Goal: Transaction & Acquisition: Purchase product/service

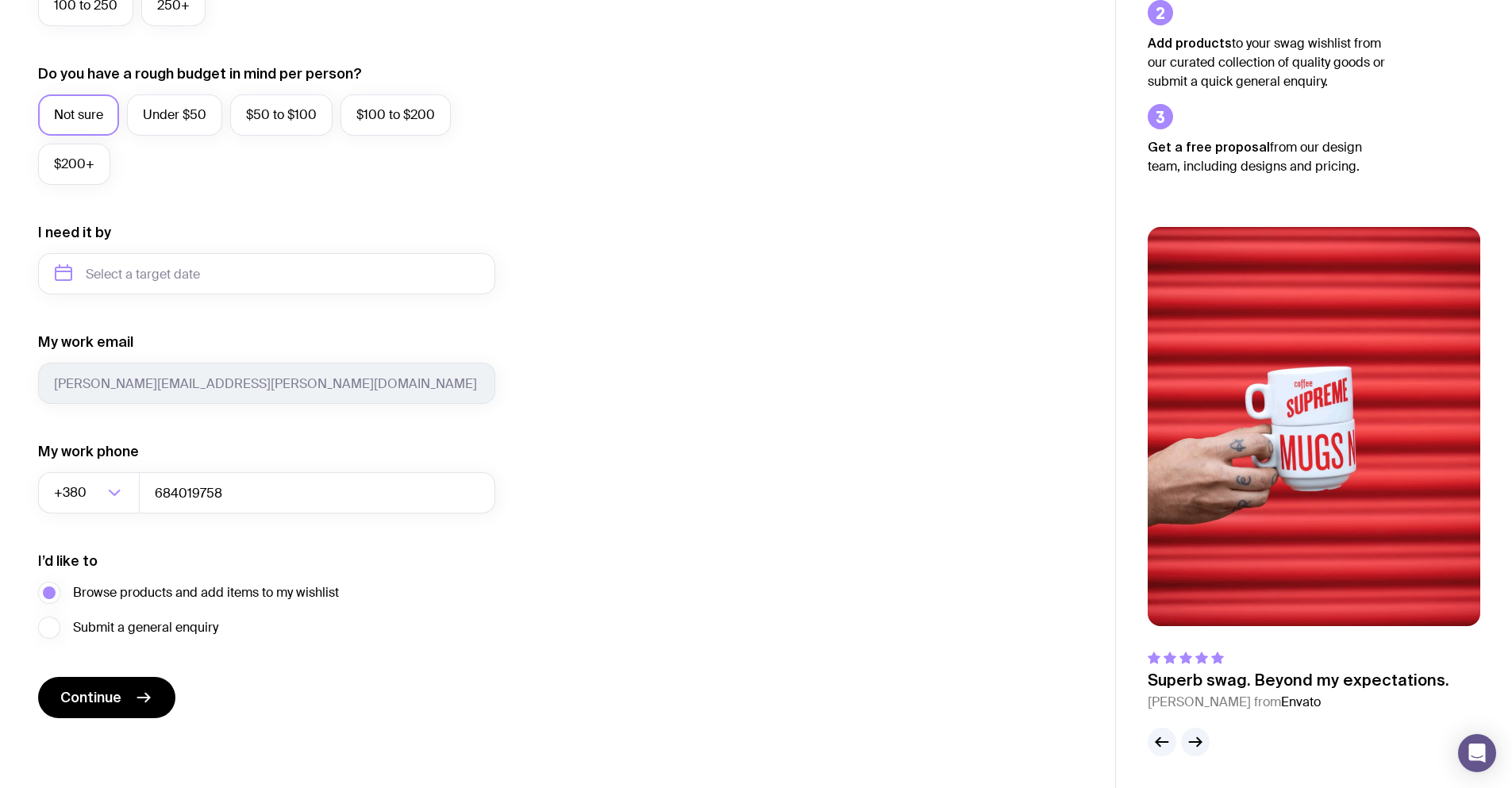
scroll to position [85, 0]
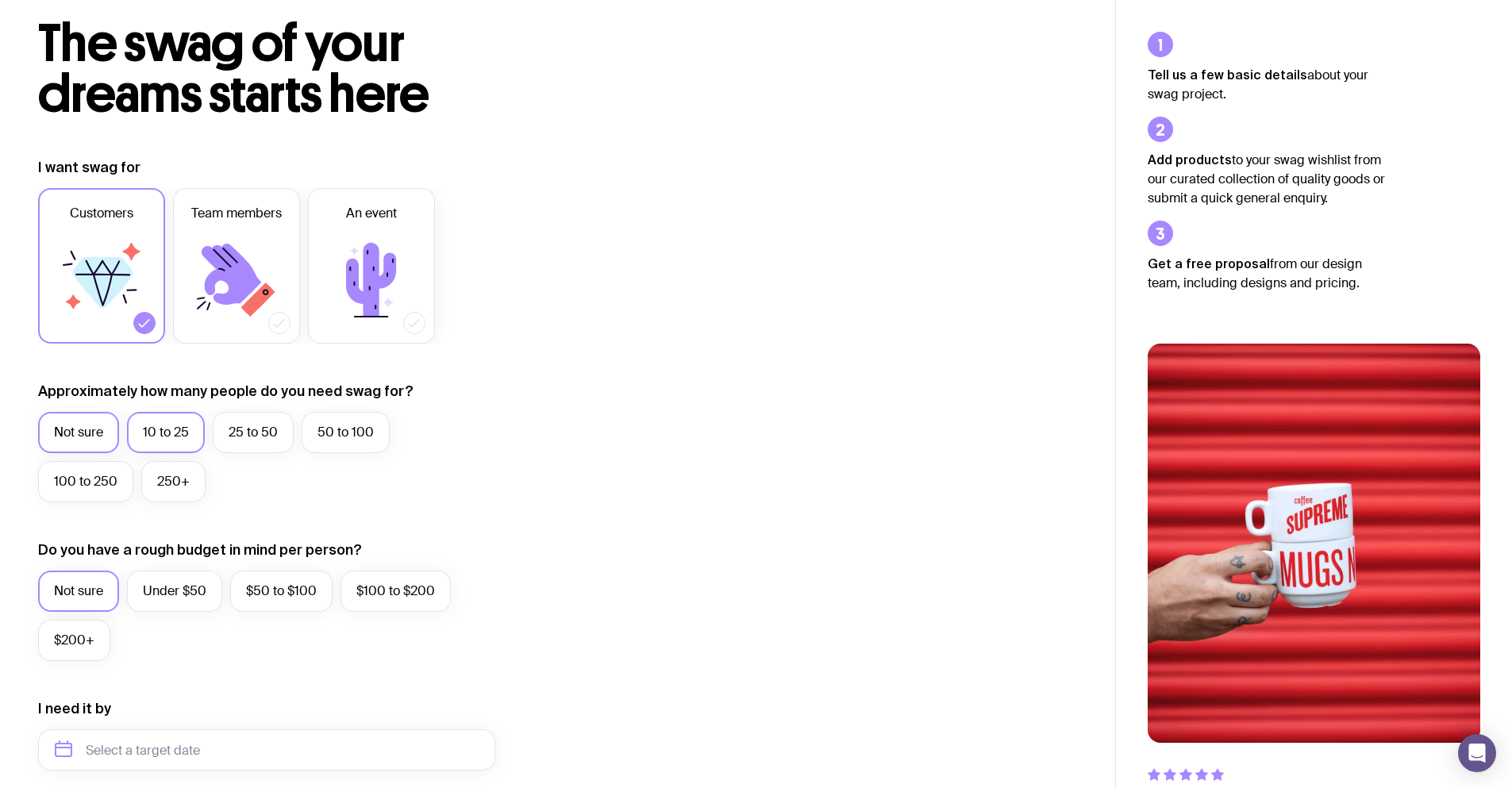
click at [170, 438] on label "10 to 25" at bounding box center [166, 432] width 77 height 41
click at [0, 0] on input "10 to 25" at bounding box center [0, 0] width 0 height 0
click at [261, 292] on icon at bounding box center [258, 299] width 34 height 34
click at [0, 0] on input "Team members" at bounding box center [0, 0] width 0 height 0
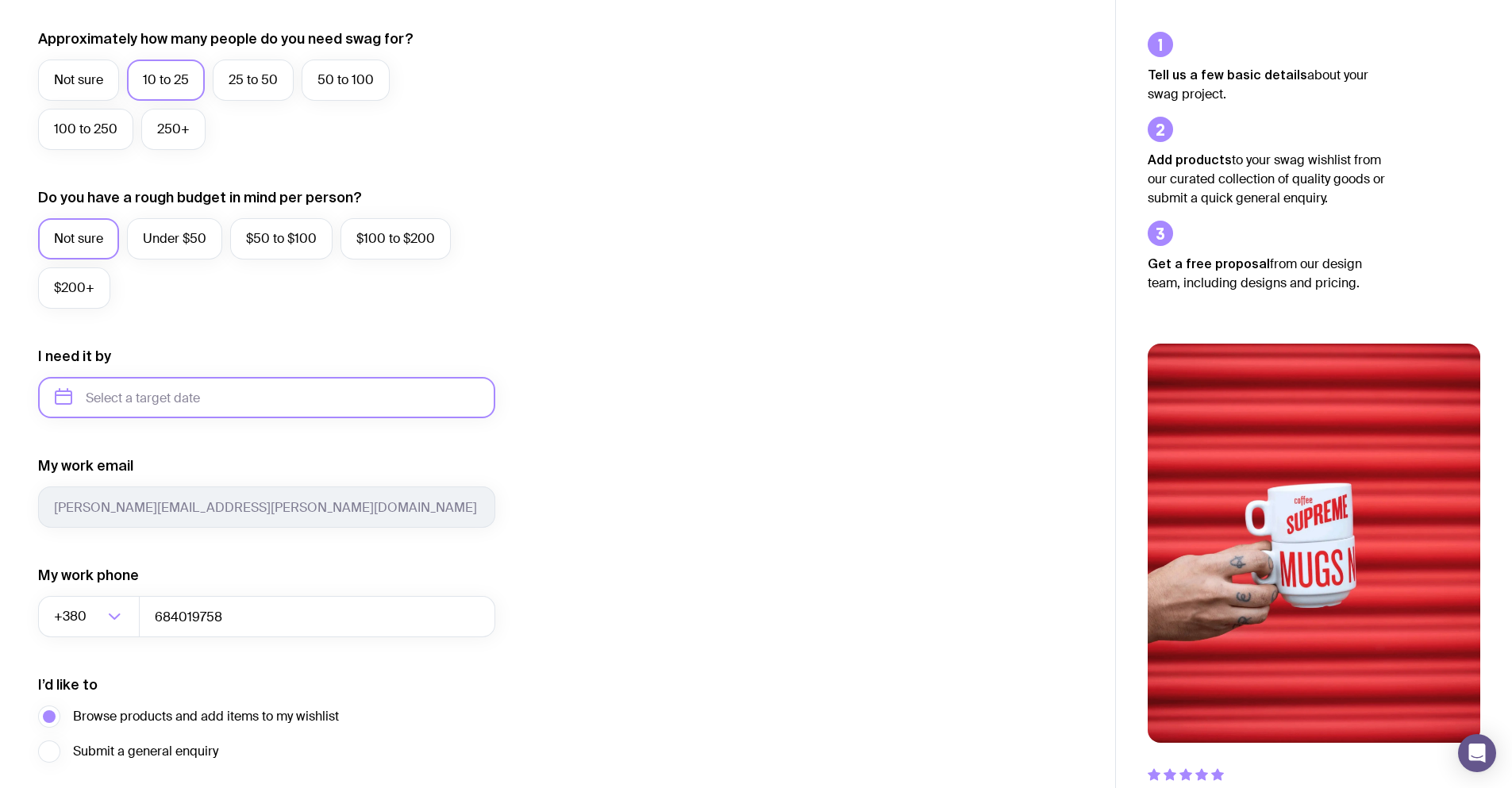
scroll to position [482, 0]
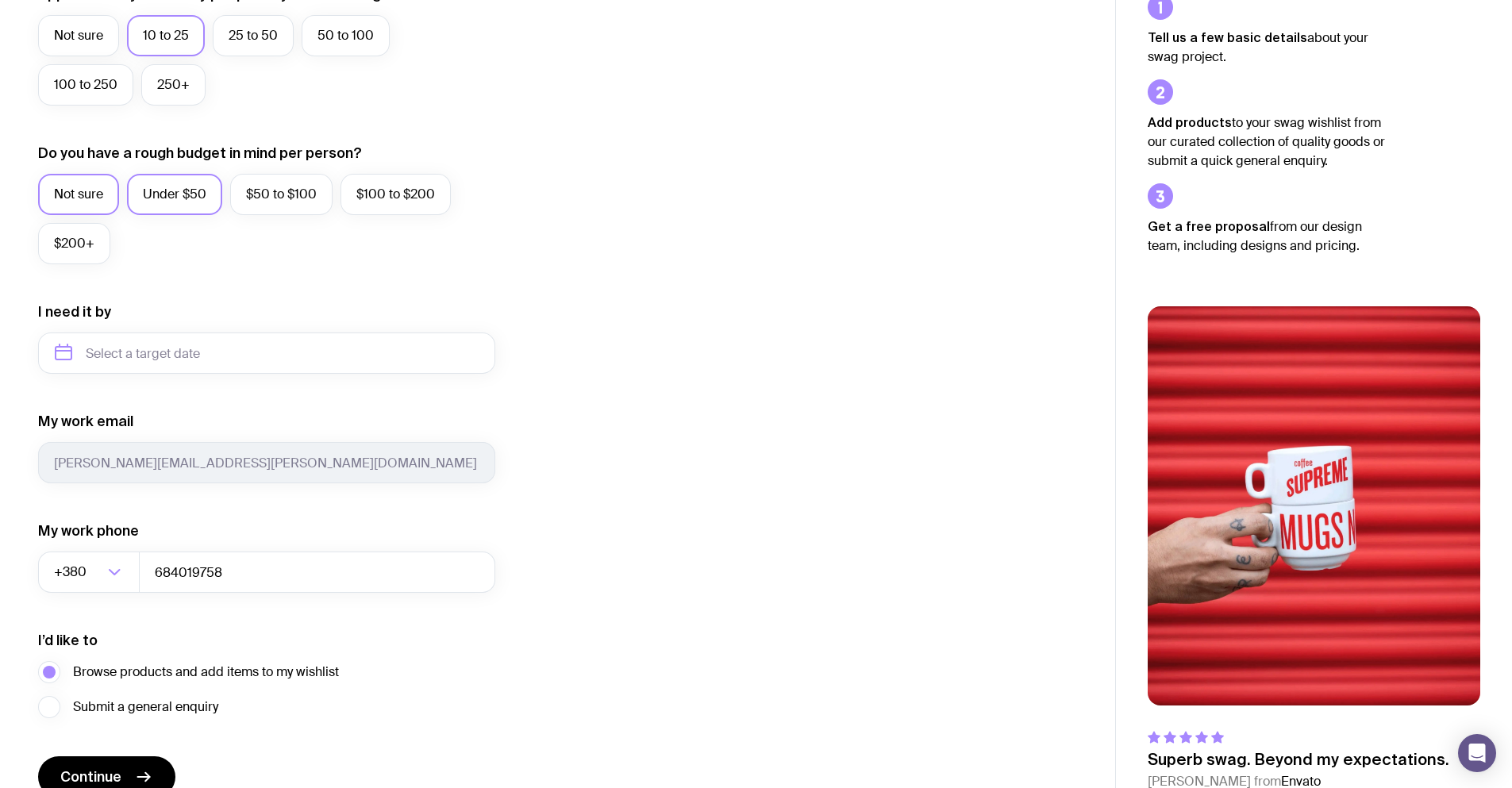
click at [221, 191] on div "Under $50" at bounding box center [174, 194] width 95 height 41
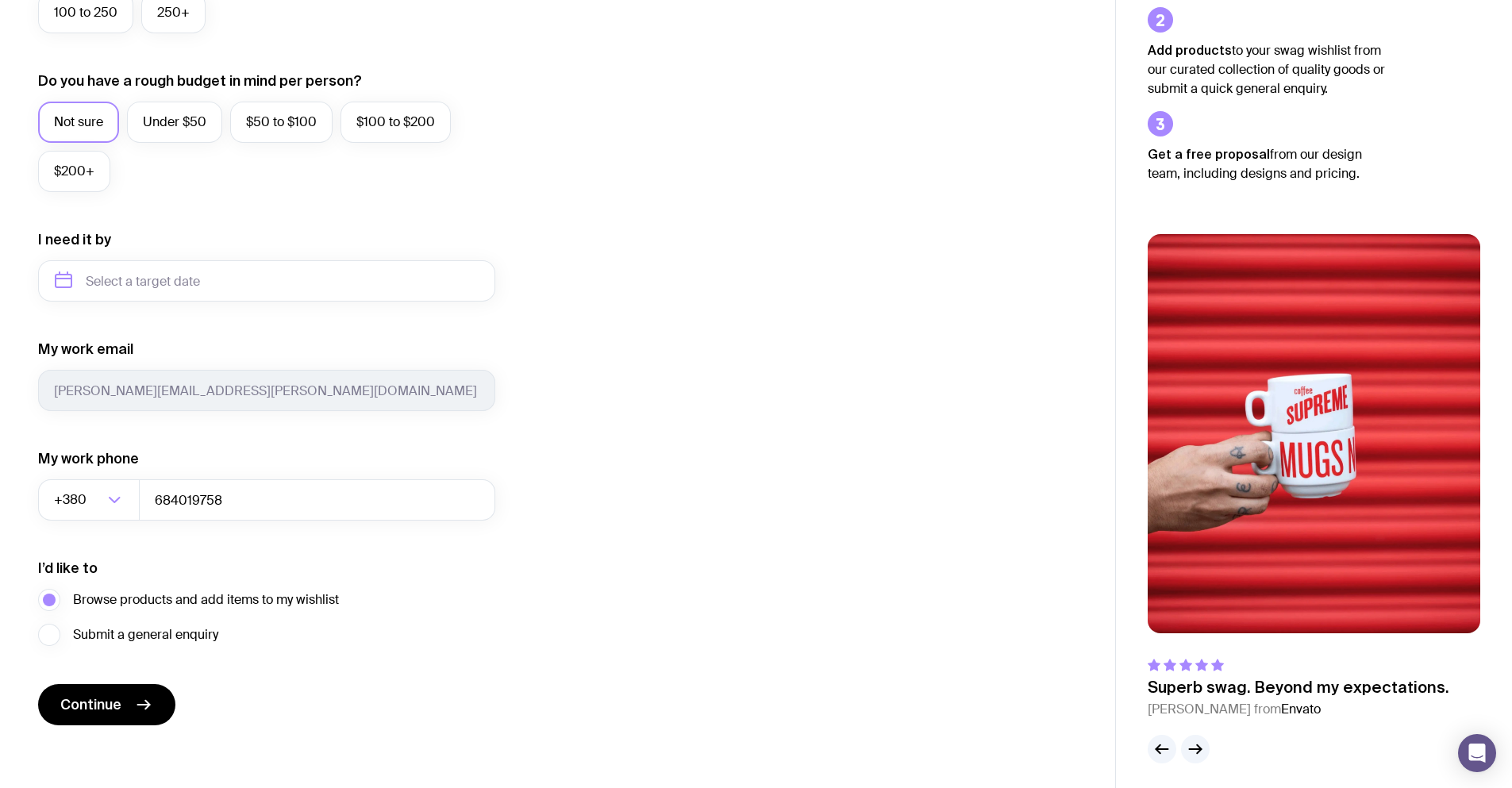
scroll to position [561, 0]
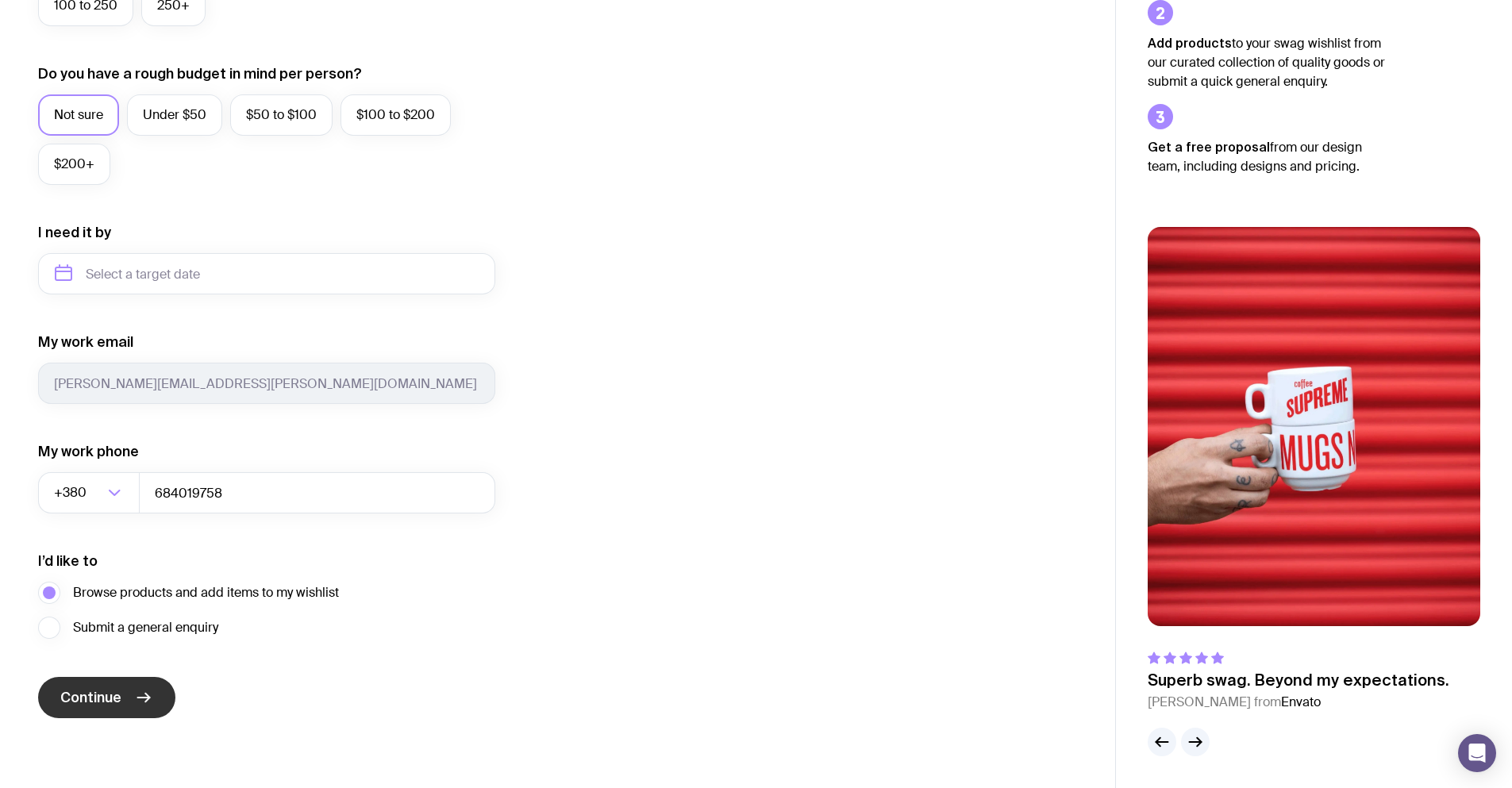
click at [128, 708] on button "Continue" at bounding box center [107, 697] width 137 height 41
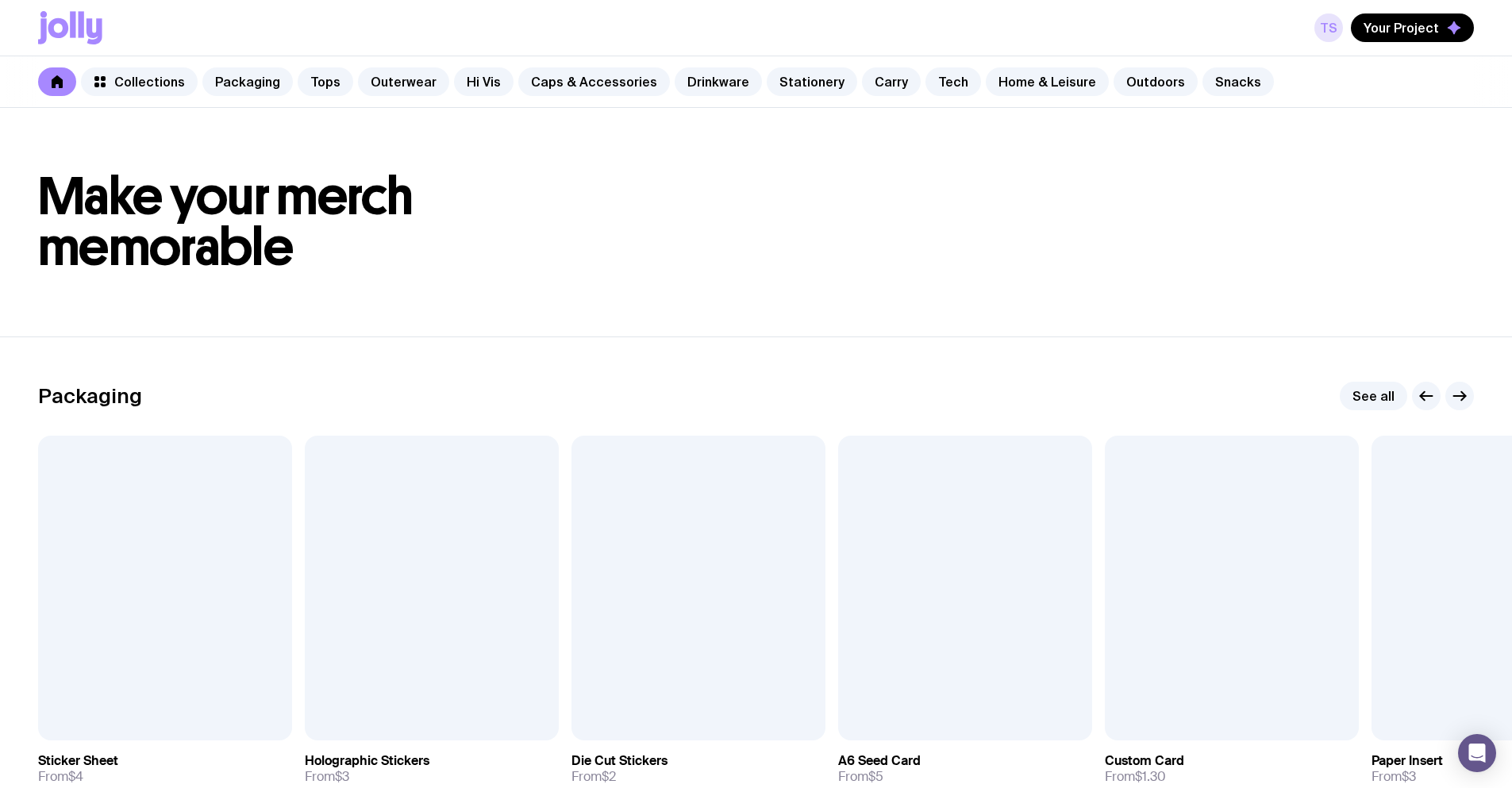
click at [1333, 22] on link "TS" at bounding box center [1329, 27] width 28 height 28
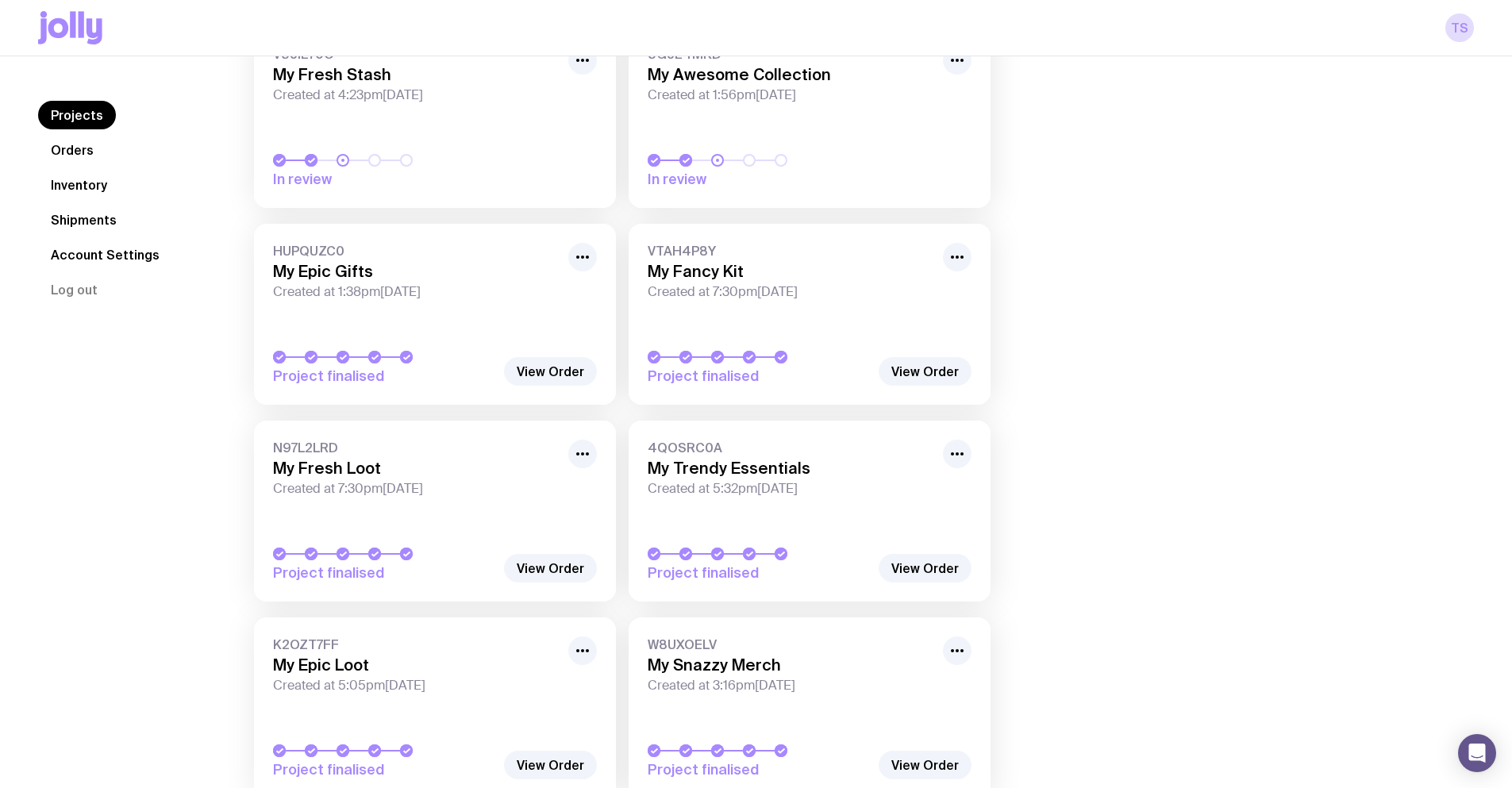
scroll to position [556, 0]
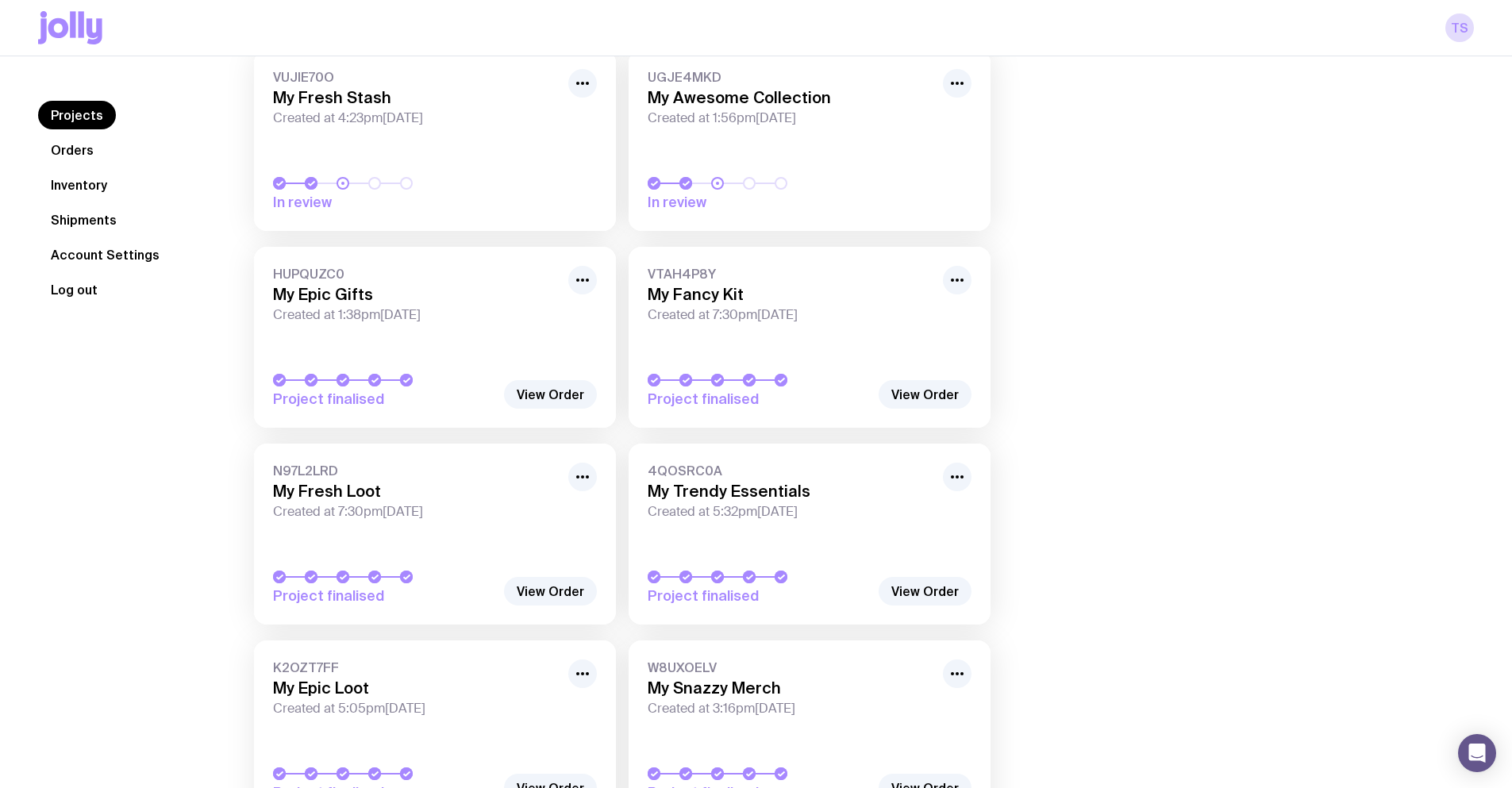
click at [75, 282] on button "Log out" at bounding box center [74, 290] width 72 height 28
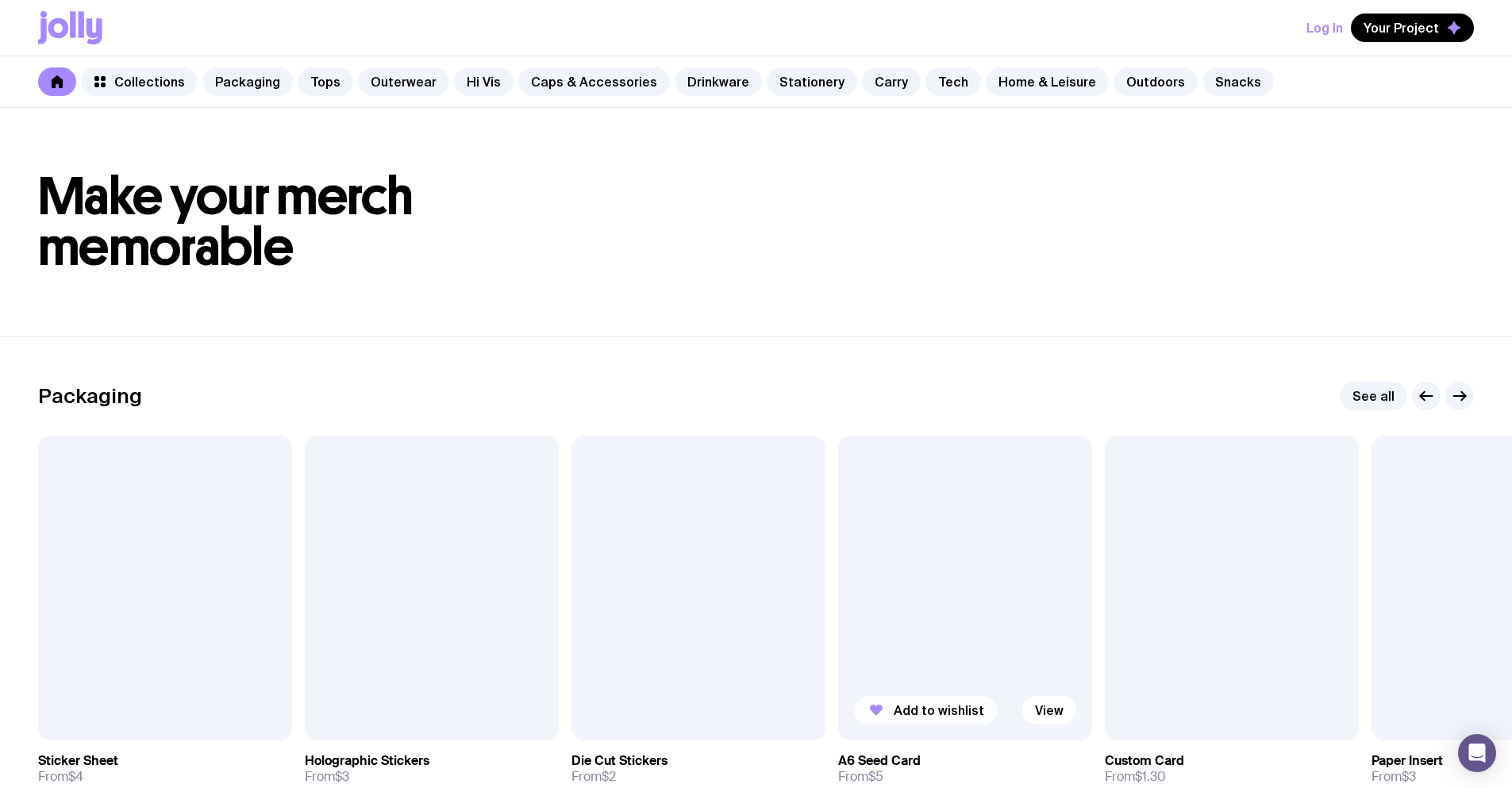
click at [926, 701] on button "Add to wishlist" at bounding box center [926, 710] width 143 height 28
click at [682, 711] on span "Add to wishlist" at bounding box center [672, 711] width 91 height 16
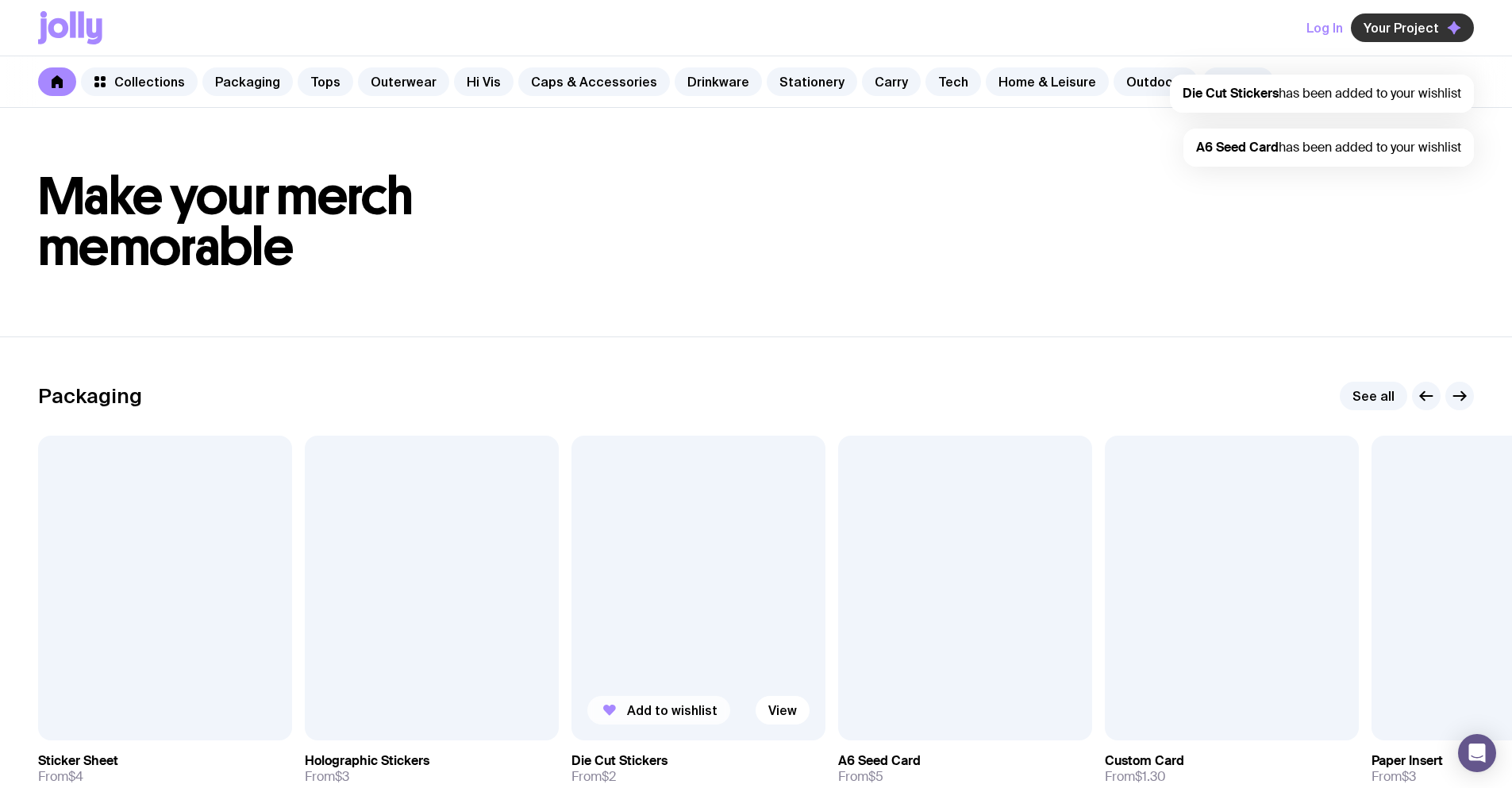
click at [1417, 26] on span "Your Project" at bounding box center [1401, 28] width 76 height 16
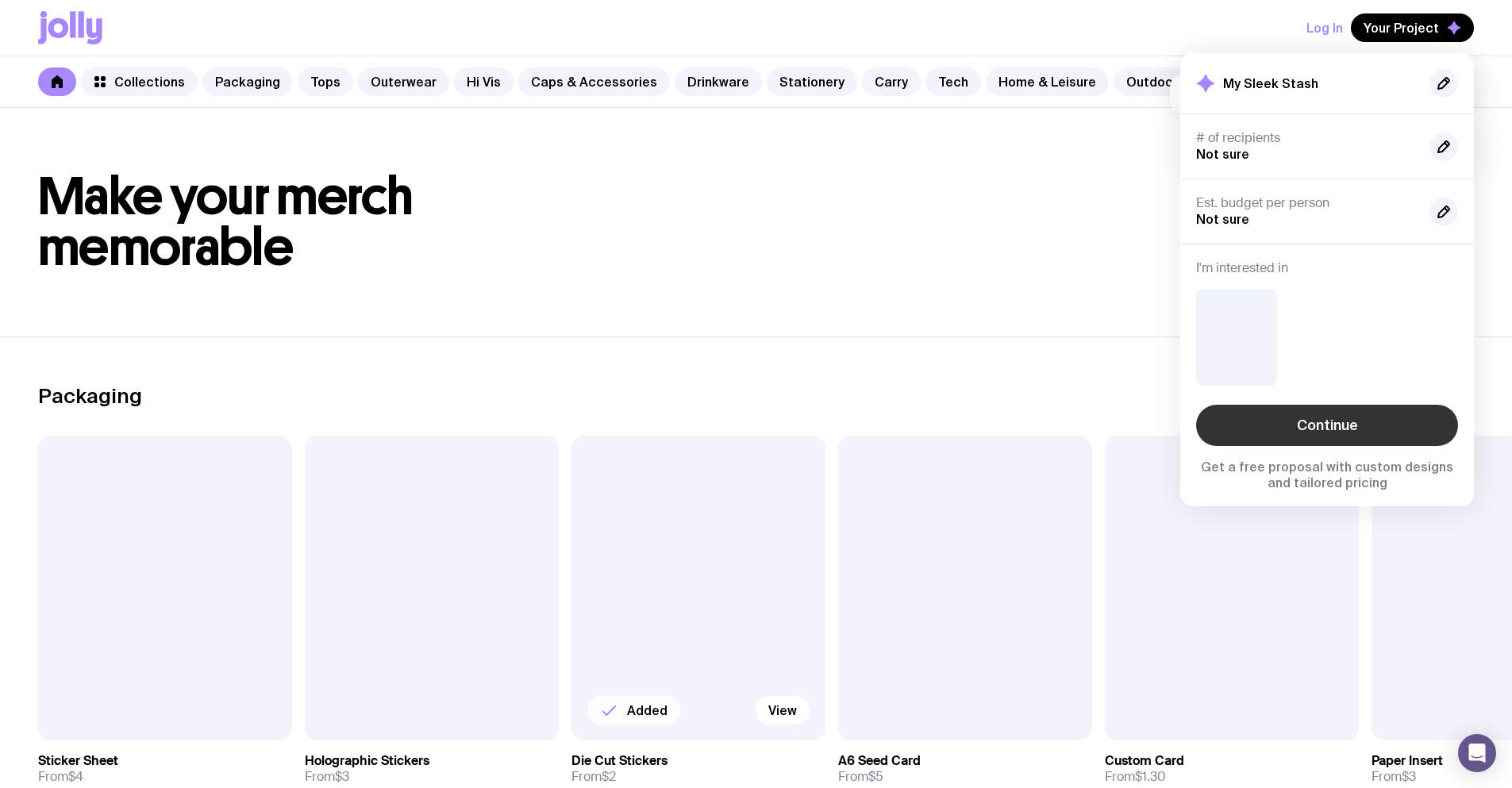
click at [1330, 417] on link "Continue" at bounding box center [1326, 425] width 262 height 41
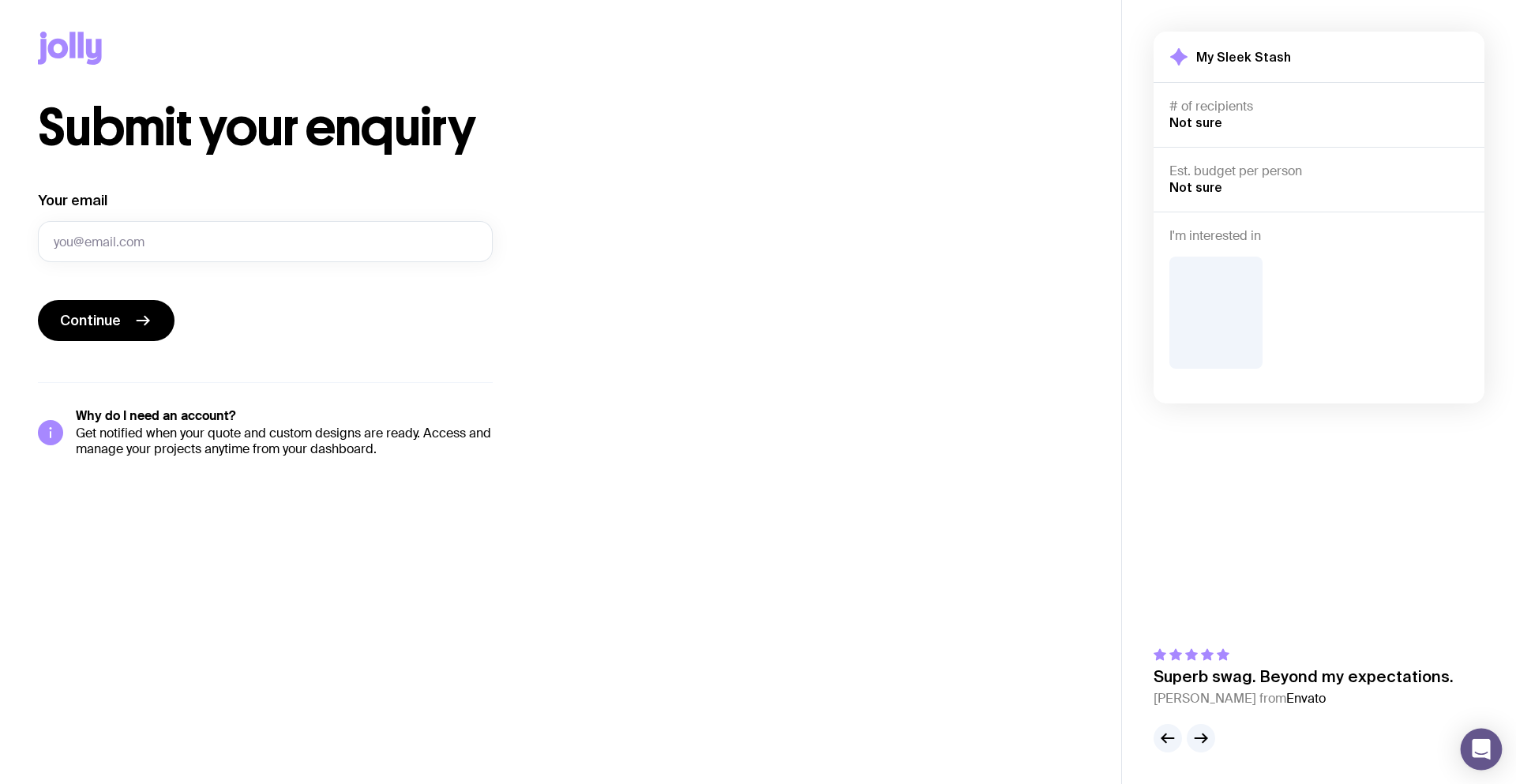
click at [1484, 751] on icon "Open Intercom Messenger" at bounding box center [1481, 749] width 18 height 20
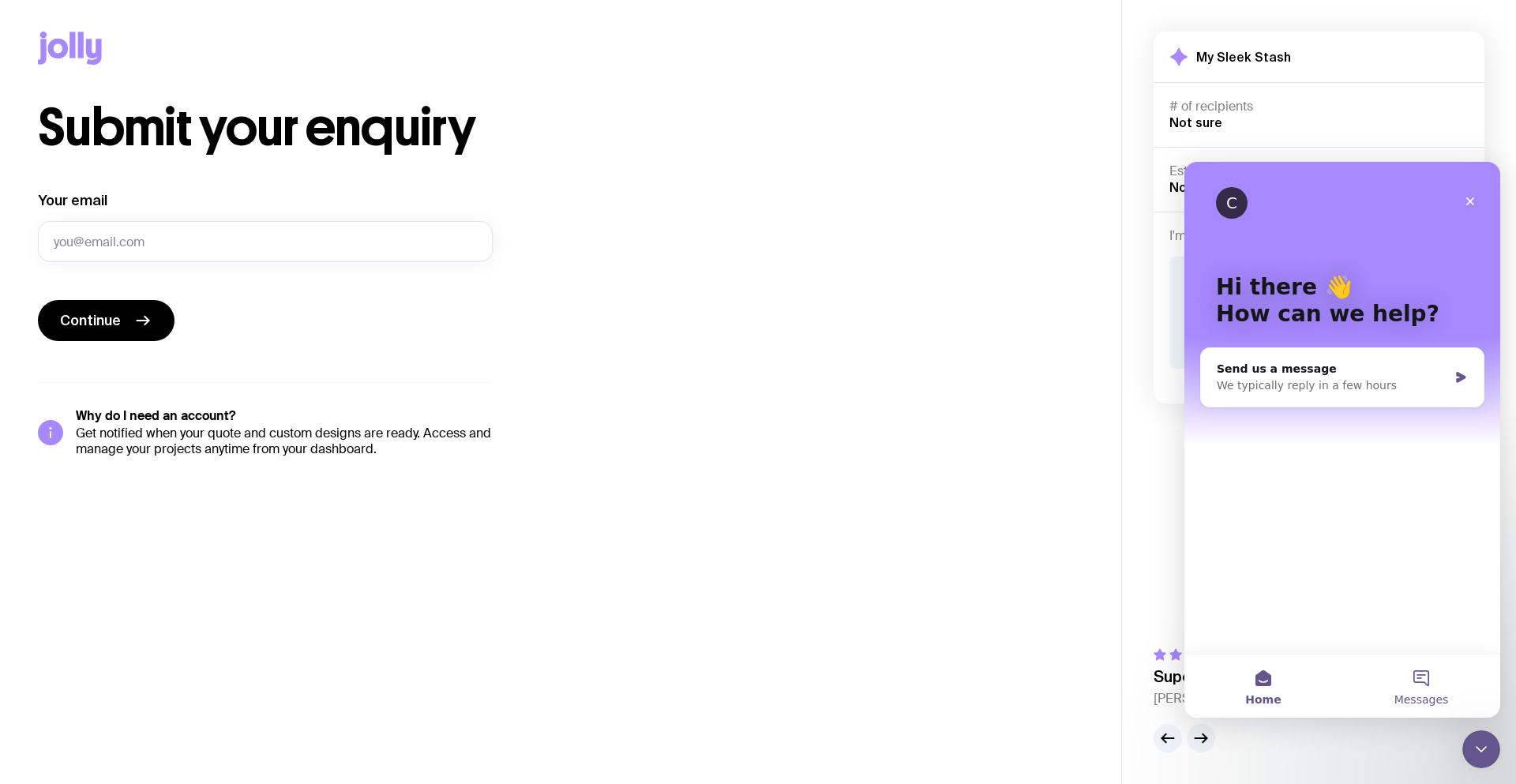
click at [1437, 715] on button "Messages" at bounding box center [1421, 686] width 158 height 63
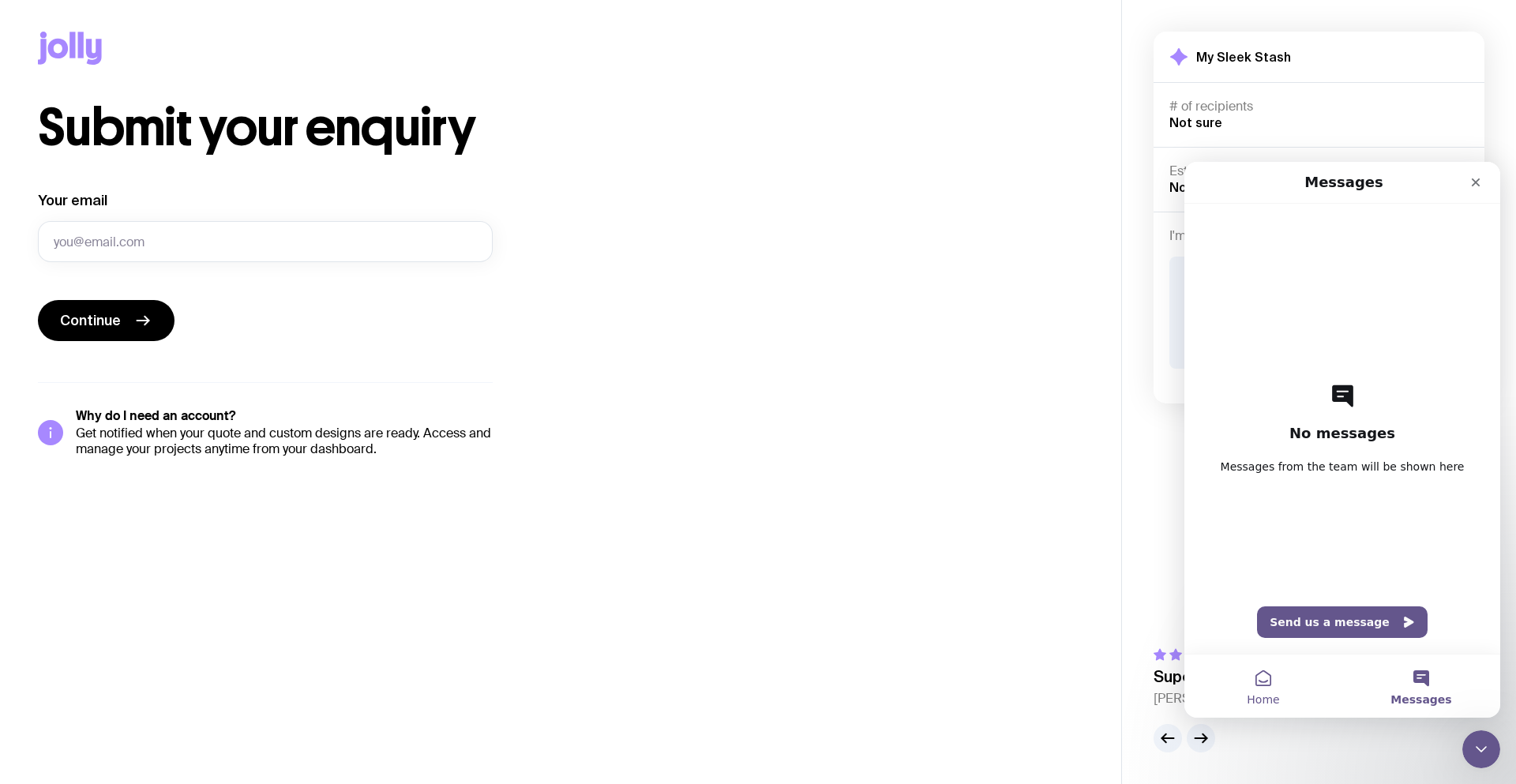
click at [1257, 685] on button "Home" at bounding box center [1264, 686] width 158 height 63
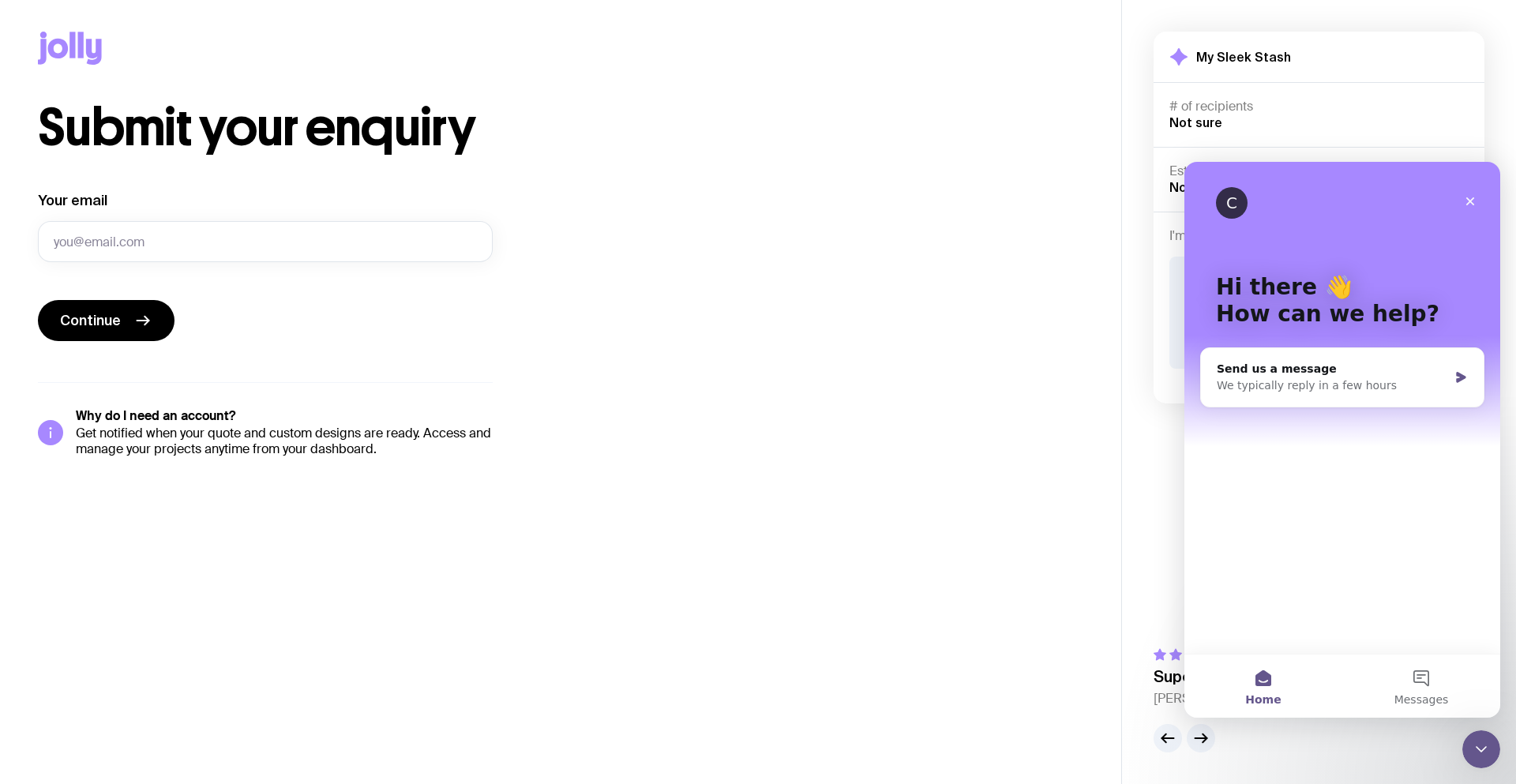
drag, startPoint x: 532, startPoint y: 117, endPoint x: 518, endPoint y: 106, distance: 17.8
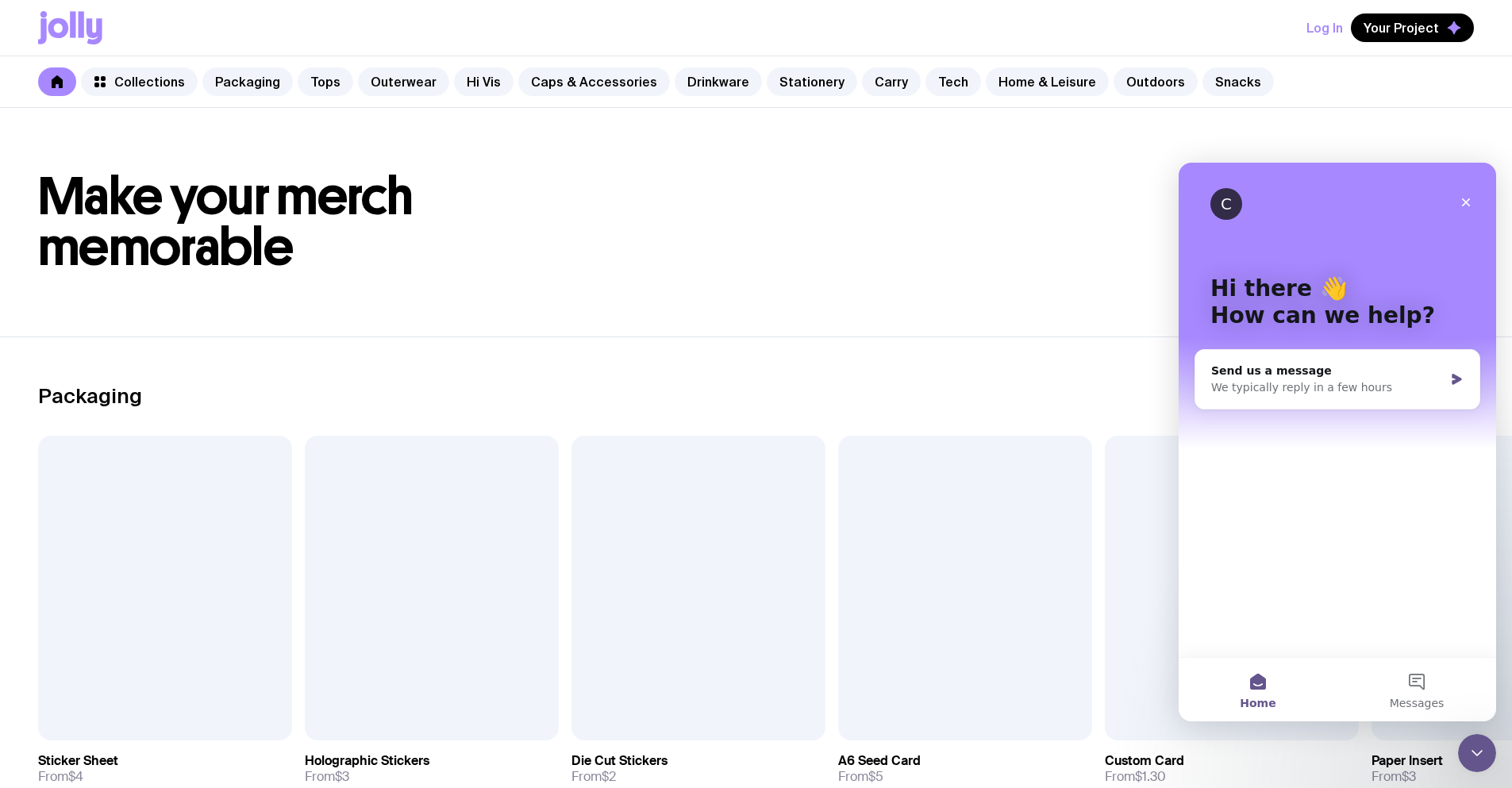
click at [77, 14] on icon at bounding box center [70, 28] width 64 height 33
click at [60, 21] on icon at bounding box center [58, 28] width 20 height 20
click at [121, 78] on span "Collections" at bounding box center [150, 82] width 70 height 16
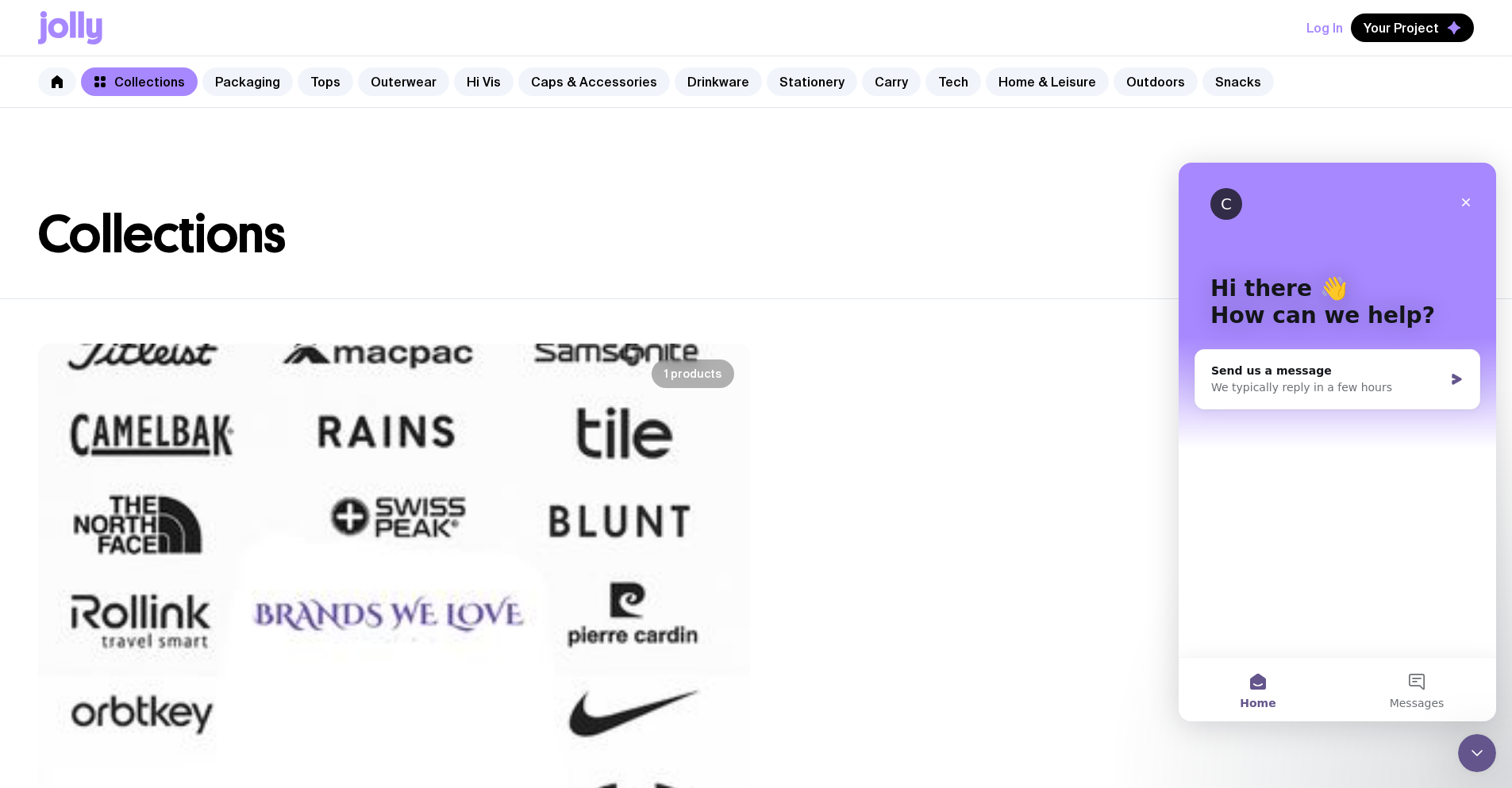
click at [57, 84] on icon at bounding box center [57, 82] width 11 height 12
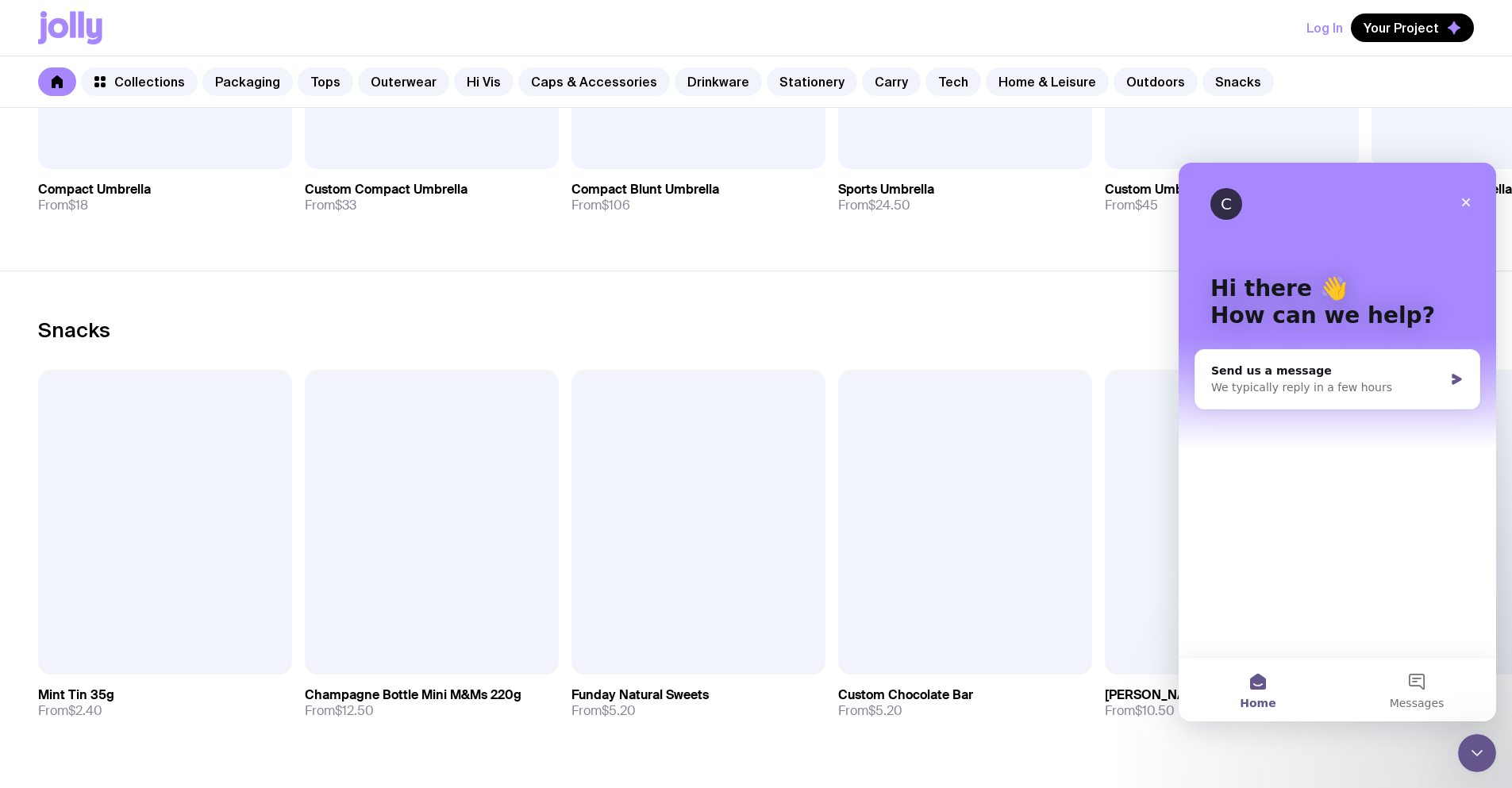
scroll to position [5805, 0]
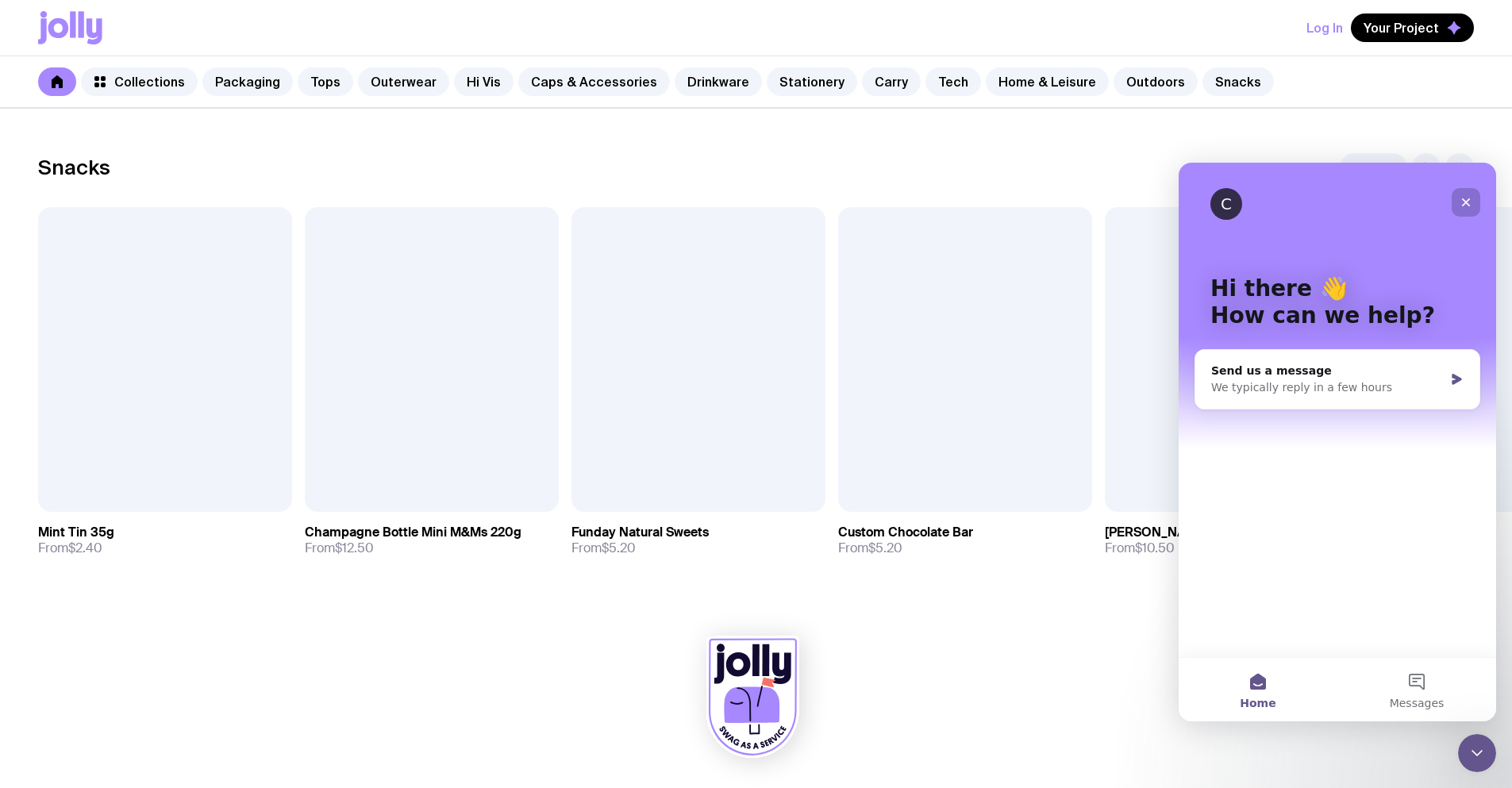
click at [1467, 202] on icon "Close" at bounding box center [1466, 203] width 9 height 9
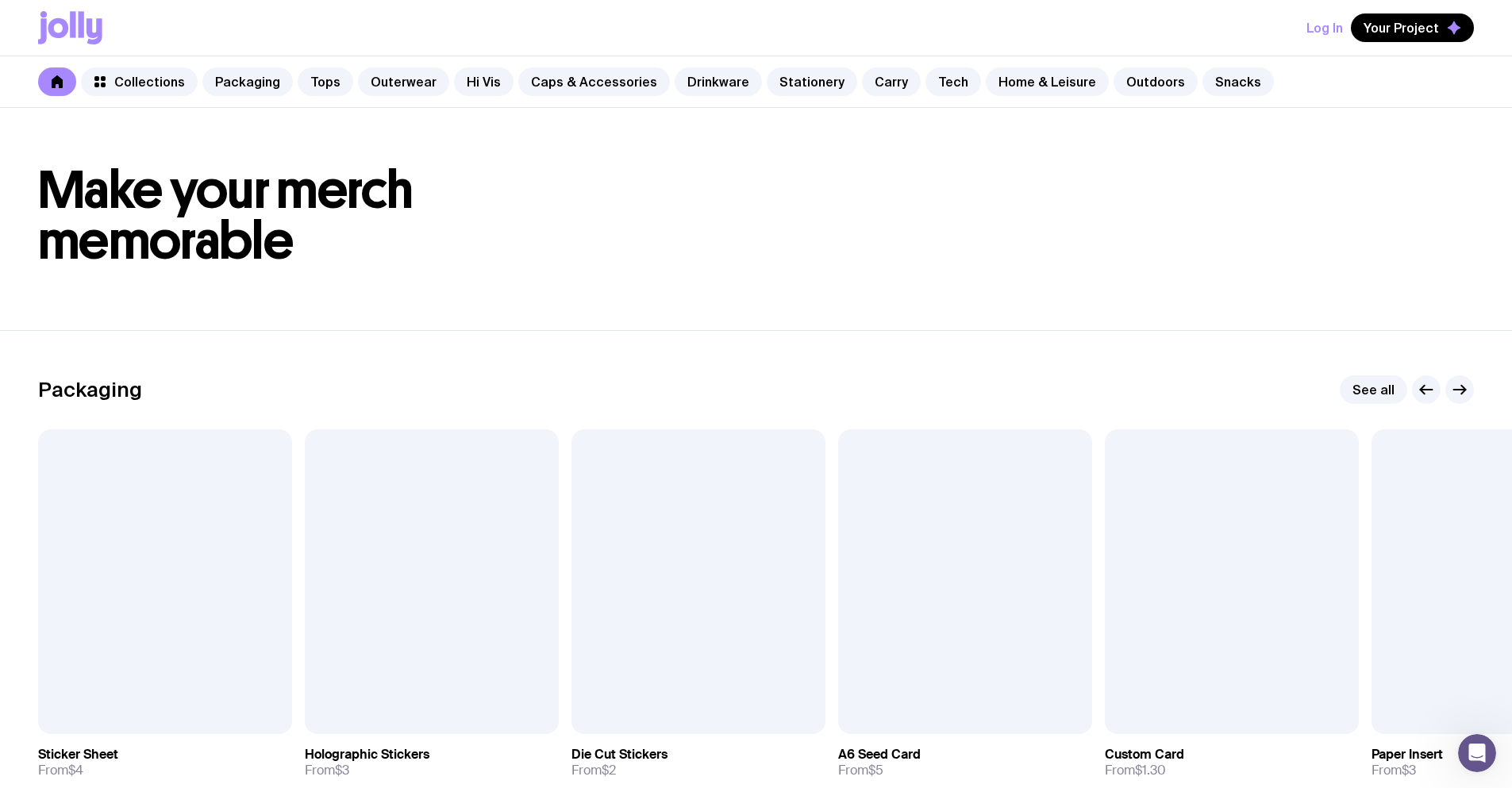
scroll to position [0, 0]
